Goal: Navigation & Orientation: Find specific page/section

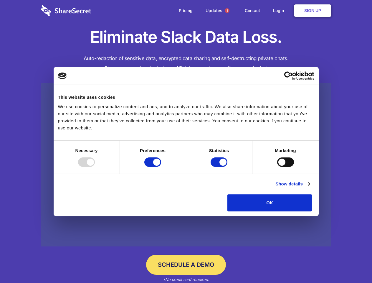
click at [95, 167] on div at bounding box center [86, 161] width 17 height 9
click at [161, 167] on input "Preferences" at bounding box center [152, 161] width 17 height 9
checkbox input "false"
click at [220, 167] on input "Statistics" at bounding box center [218, 161] width 17 height 9
checkbox input "false"
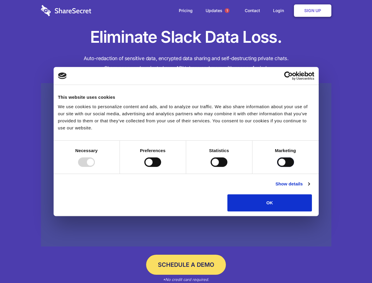
click at [277, 167] on input "Marketing" at bounding box center [285, 161] width 17 height 9
checkbox input "true"
click at [309, 187] on link "Show details" at bounding box center [292, 183] width 34 height 7
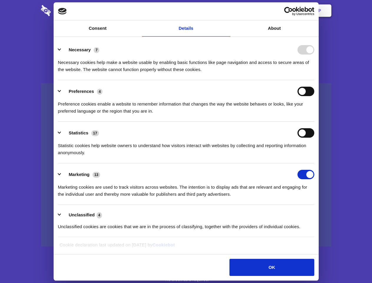
click at [314, 80] on li "Necessary 7 Necessary cookies help make a website usable by enabling basic func…" at bounding box center [186, 60] width 256 height 42
click at [227, 11] on span "1" at bounding box center [227, 10] width 5 height 5
